Goal: Transaction & Acquisition: Purchase product/service

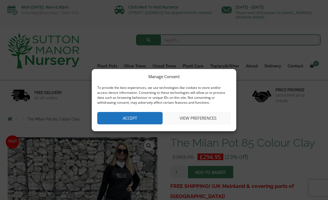
click at [185, 115] on button "View preferences" at bounding box center [197, 118] width 65 height 12
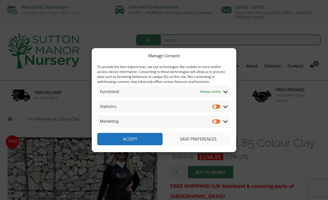
click at [214, 105] on input "Statistics" at bounding box center [216, 105] width 8 height 5
click at [215, 105] on input "Statistics" at bounding box center [216, 105] width 8 height 5
checkbox input "false"
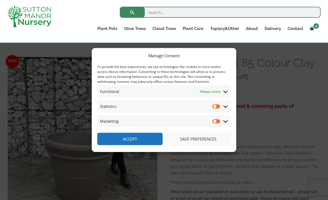
click at [183, 145] on button "Save preferences" at bounding box center [197, 139] width 65 height 12
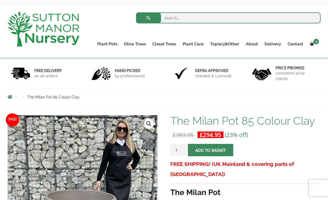
scroll to position [21, 0]
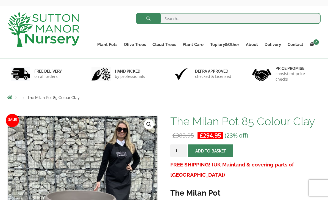
click at [0, 0] on ul "Resin Bonded Pots The Amalfi Pots The Milan Pots The Capri Pots The Brunello Po…" at bounding box center [0, 0] width 0 height 0
click at [26, 30] on img at bounding box center [43, 29] width 72 height 35
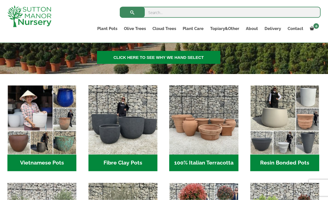
scroll to position [142, 0]
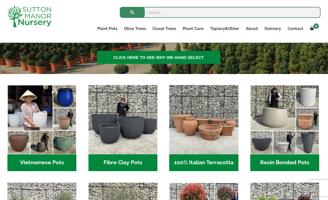
click at [109, 126] on img "Visit product category Fibre Clay Pots" at bounding box center [122, 119] width 69 height 69
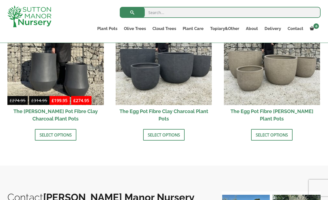
scroll to position [169, 0]
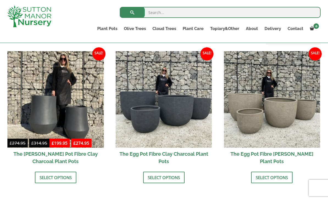
click at [134, 106] on img at bounding box center [164, 99] width 96 height 96
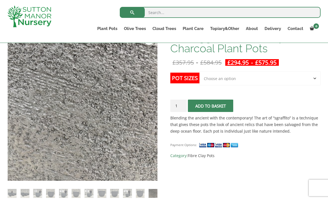
scroll to position [97, 0]
